Goal: Information Seeking & Learning: Learn about a topic

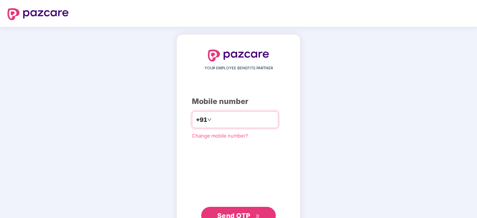
type input "**********"
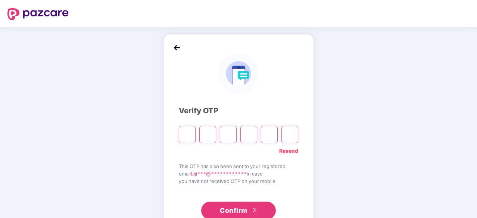
type input "*"
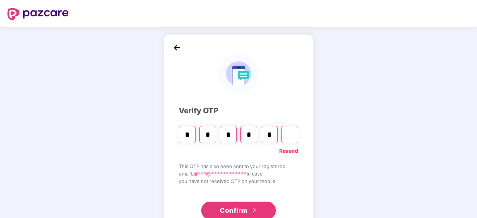
type input "*"
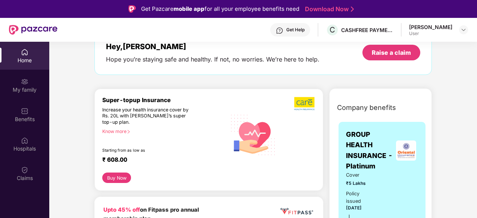
scroll to position [46, 0]
click at [461, 31] on img at bounding box center [463, 30] width 6 height 6
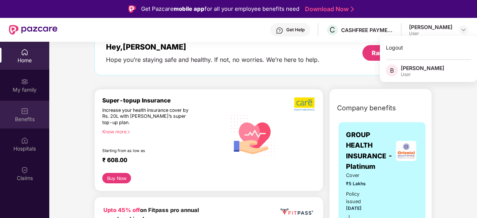
click at [31, 119] on div "Benefits" at bounding box center [24, 119] width 49 height 7
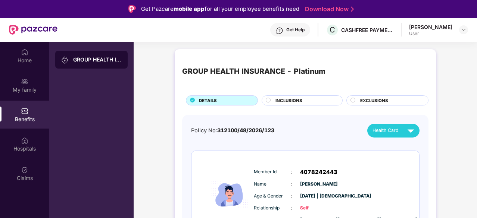
scroll to position [39, 0]
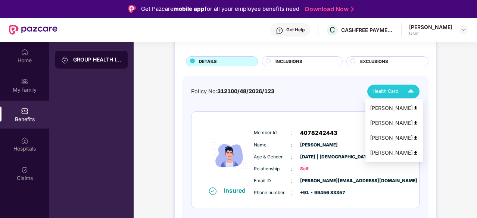
click at [407, 94] on img at bounding box center [410, 91] width 13 height 13
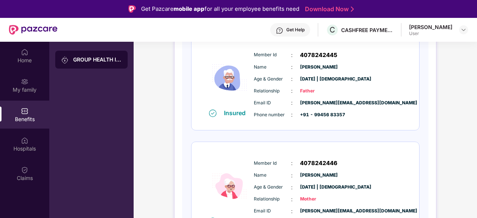
scroll to position [358, 0]
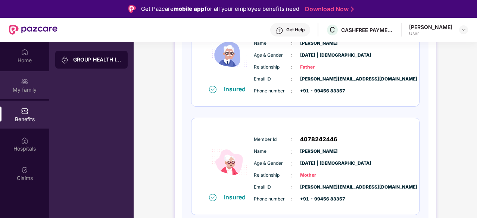
click at [28, 84] on img at bounding box center [24, 81] width 7 height 7
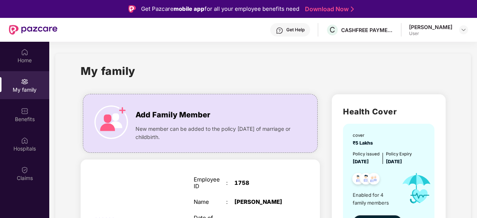
click at [356, 82] on div "My family" at bounding box center [263, 76] width 364 height 26
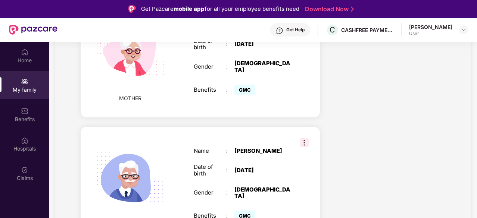
scroll to position [478, 0]
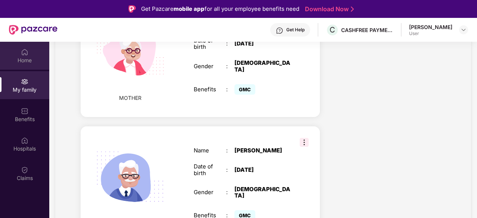
click at [30, 62] on div "Home" at bounding box center [24, 60] width 49 height 7
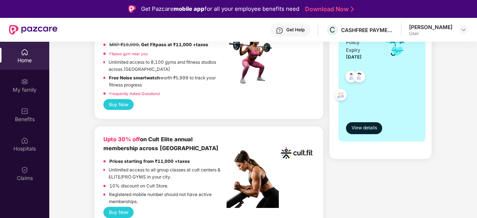
scroll to position [235, 0]
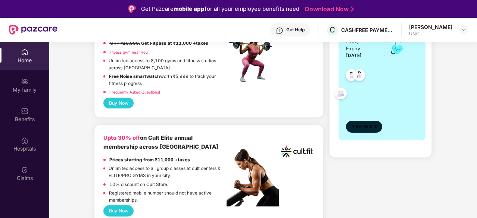
drag, startPoint x: 366, startPoint y: 141, endPoint x: 374, endPoint y: 125, distance: 18.0
click at [374, 125] on span "View details" at bounding box center [363, 126] width 25 height 7
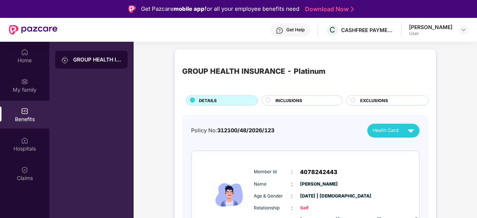
click at [298, 96] on div "INCLUSIONS" at bounding box center [301, 100] width 81 height 10
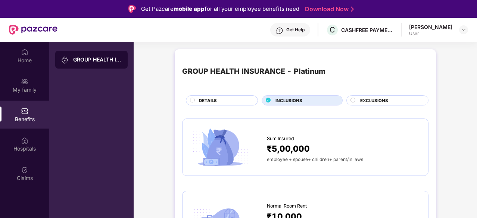
click at [383, 101] on span "EXCLUSIONS" at bounding box center [374, 100] width 28 height 7
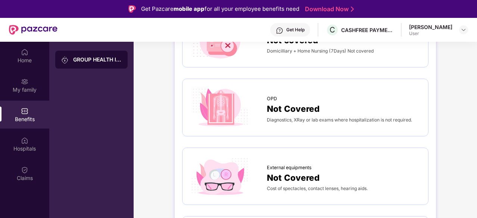
scroll to position [268, 0]
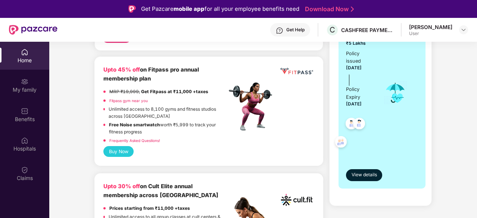
scroll to position [266, 0]
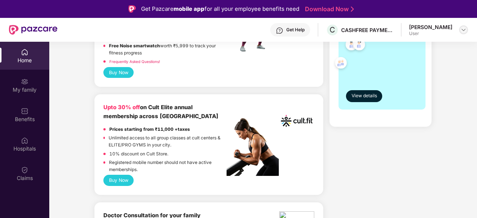
click at [467, 29] on div at bounding box center [463, 29] width 9 height 9
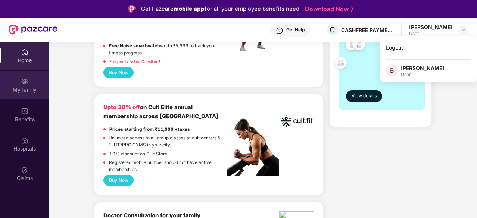
click at [27, 90] on div "My family" at bounding box center [24, 89] width 49 height 7
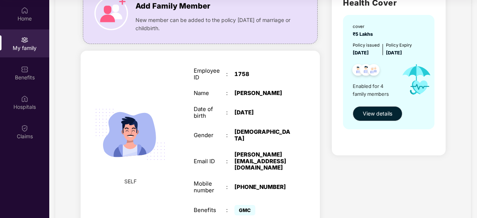
scroll to position [0, 0]
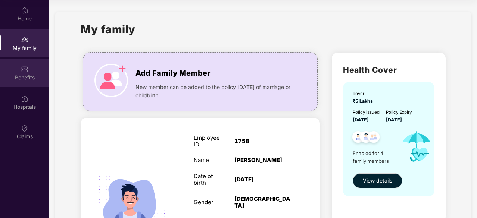
click at [32, 75] on div "Benefits" at bounding box center [24, 77] width 49 height 7
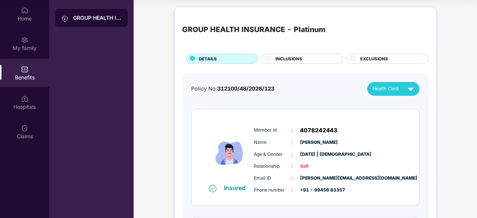
scroll to position [15, 0]
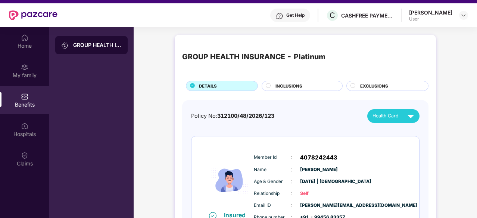
click at [312, 88] on div "INCLUSIONS" at bounding box center [305, 87] width 67 height 8
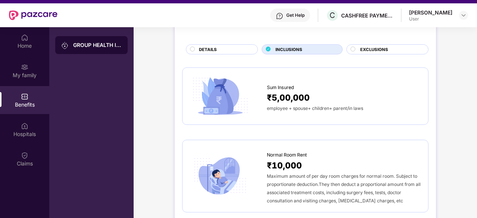
scroll to position [0, 0]
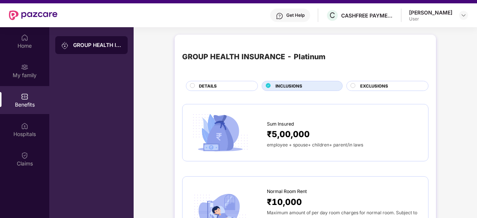
click at [388, 87] on div "EXCLUSIONS" at bounding box center [390, 87] width 68 height 8
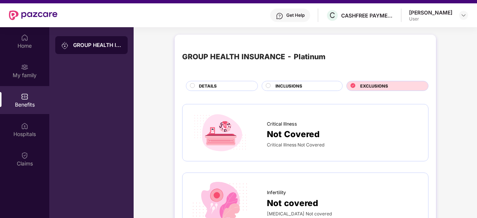
click at [223, 85] on div "DETAILS" at bounding box center [224, 87] width 59 height 8
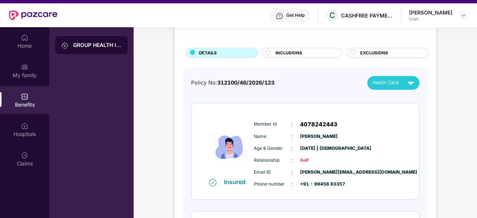
scroll to position [66, 0]
